Goal: Transaction & Acquisition: Book appointment/travel/reservation

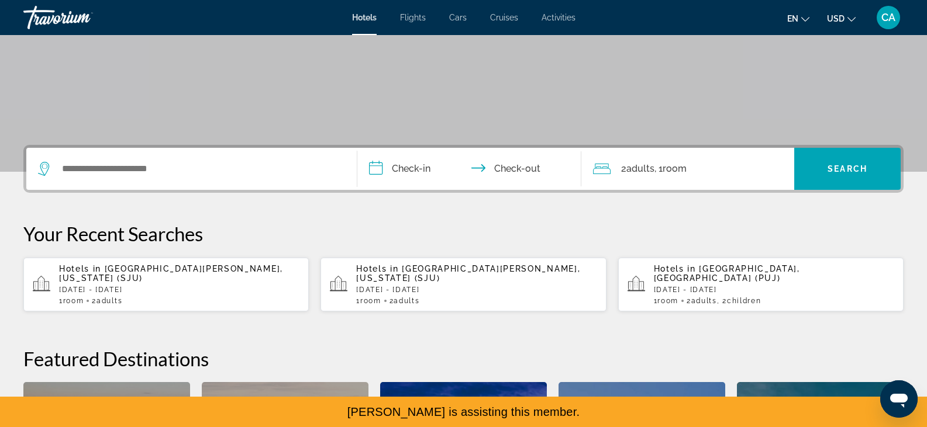
scroll to position [192, 0]
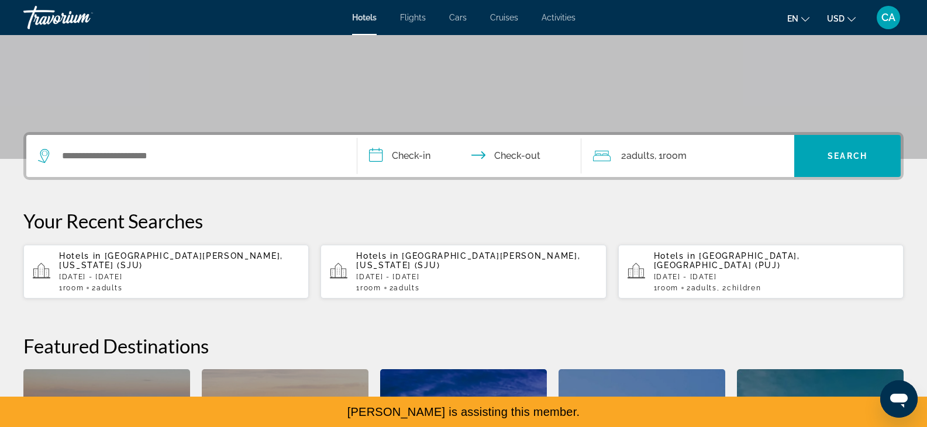
click at [220, 258] on span "[GEOGRAPHIC_DATA][PERSON_NAME], [US_STATE] (SJU)" at bounding box center [171, 260] width 224 height 19
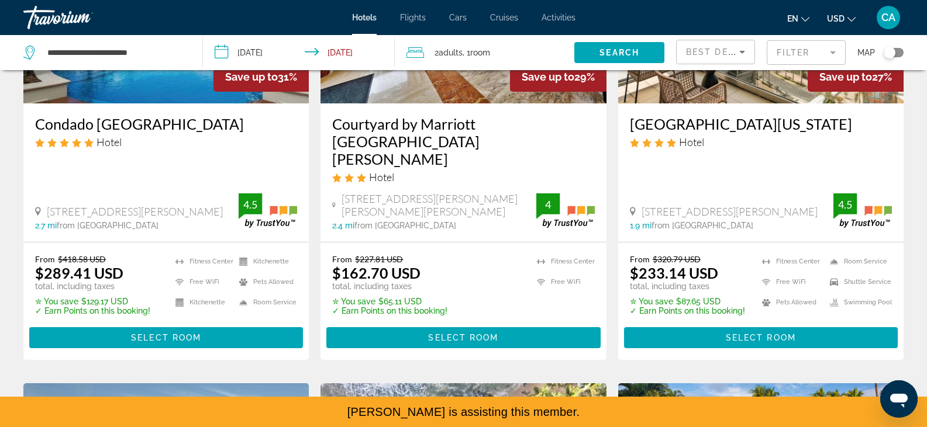
scroll to position [195, 0]
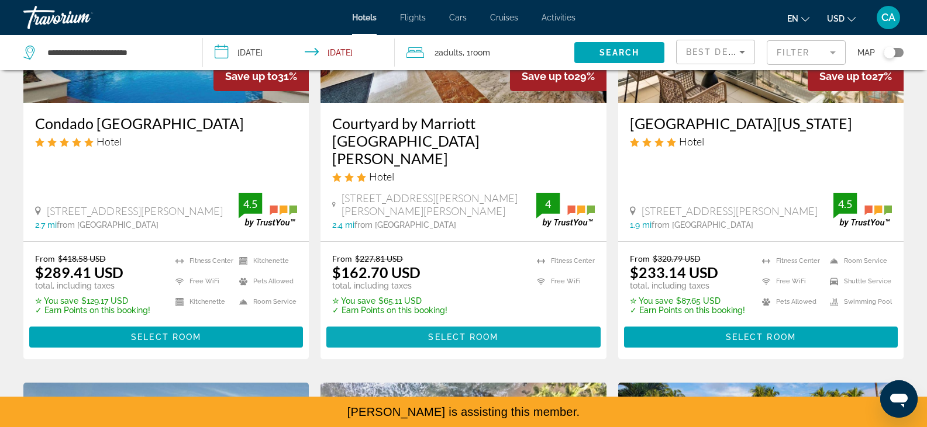
click at [508, 323] on span "Main content" at bounding box center [463, 337] width 274 height 28
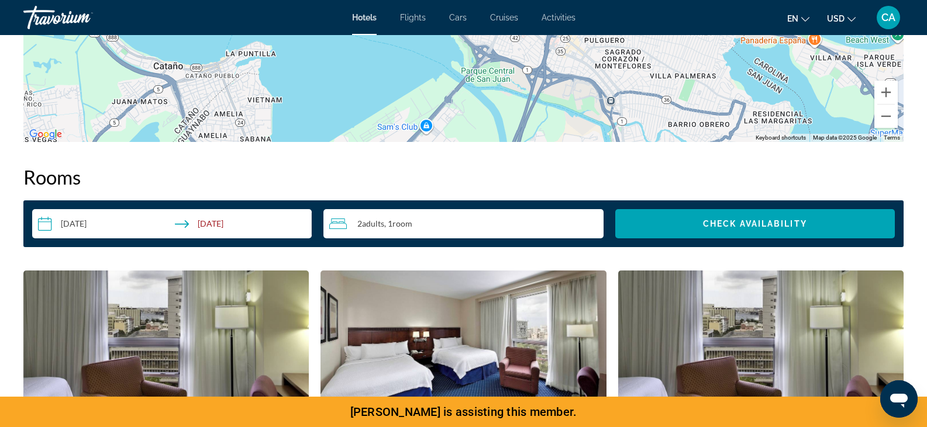
scroll to position [1386, 0]
